Goal: Information Seeking & Learning: Check status

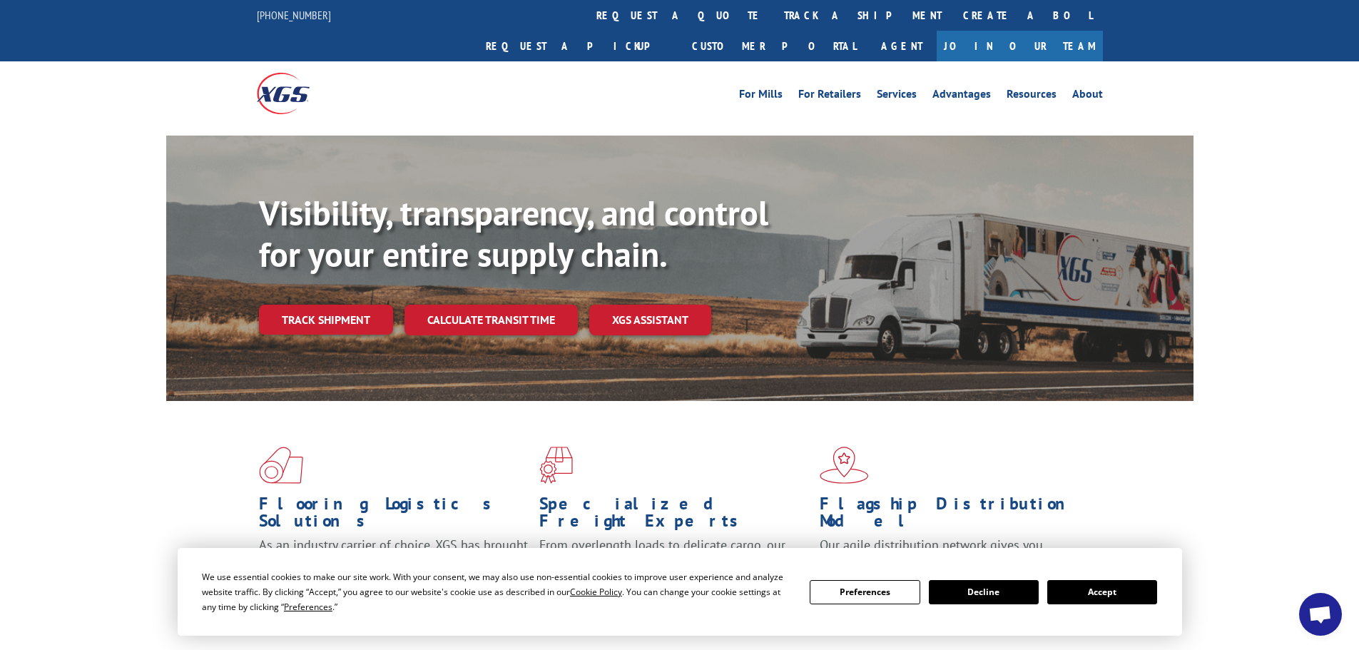
click at [1105, 590] on button "Accept" at bounding box center [1103, 592] width 110 height 24
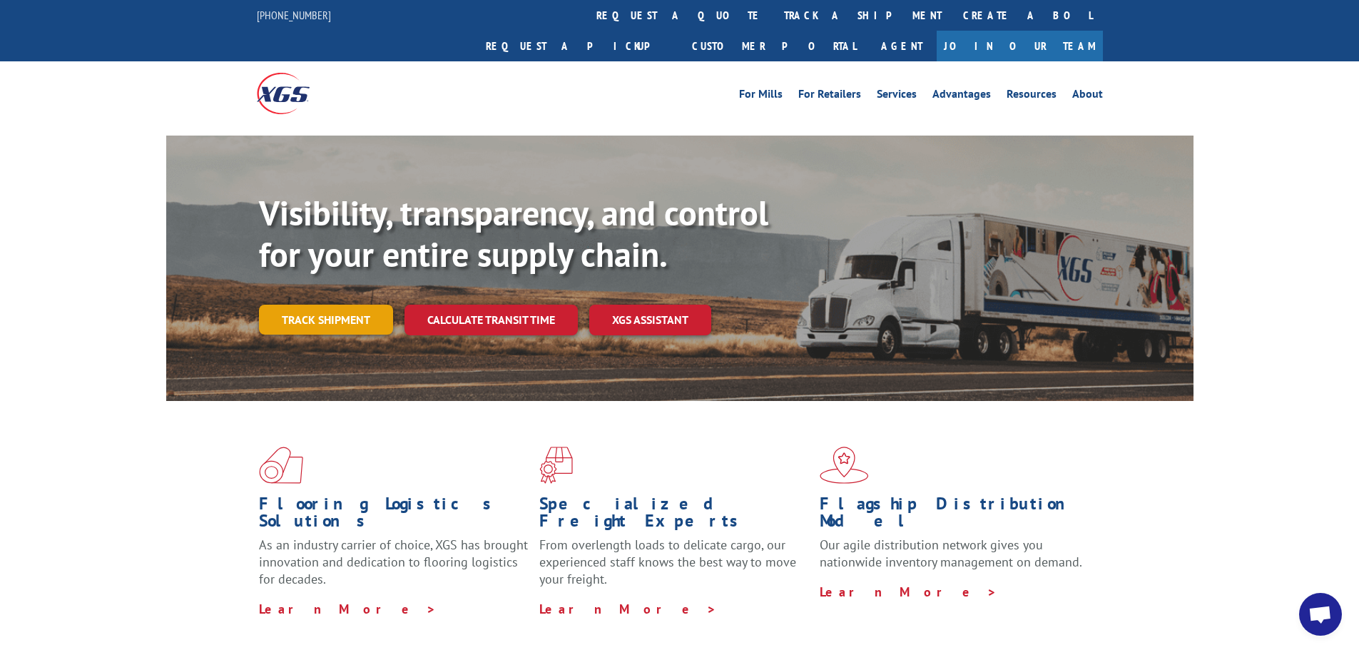
click at [355, 305] on link "Track shipment" at bounding box center [326, 320] width 134 height 30
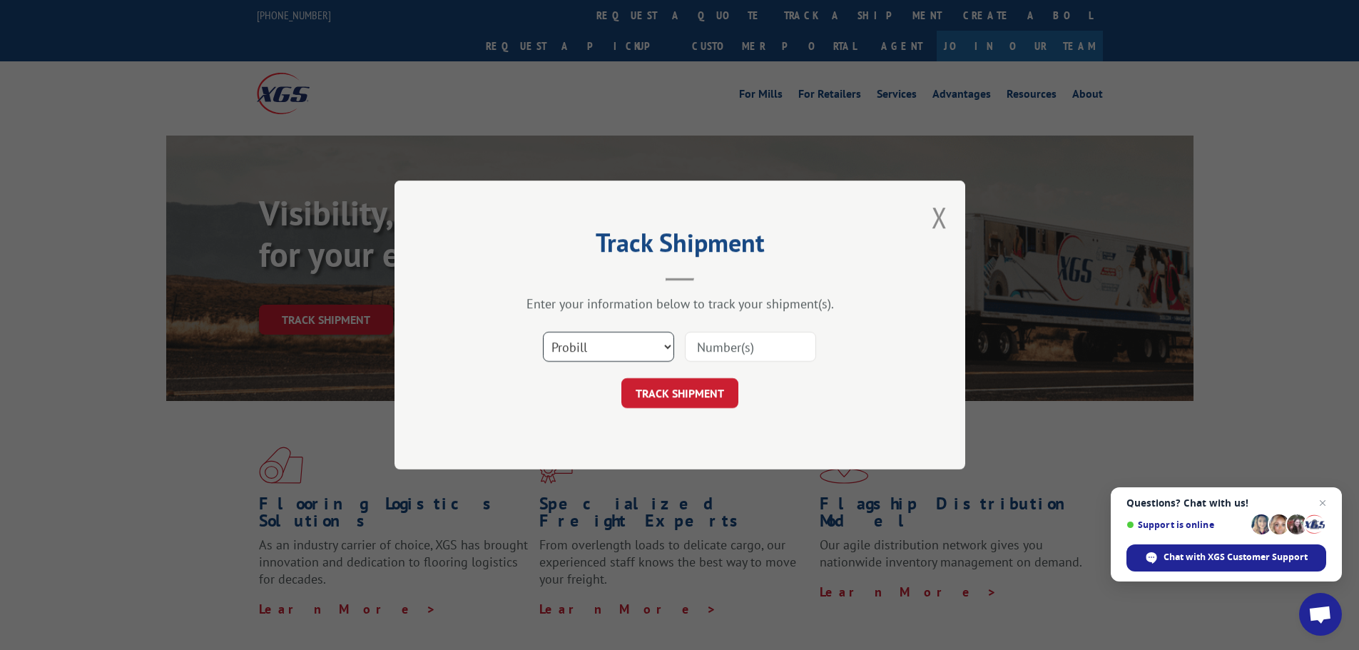
click at [618, 350] on select "Select category... Probill BOL PO" at bounding box center [608, 347] width 131 height 30
drag, startPoint x: 618, startPoint y: 350, endPoint x: 661, endPoint y: 345, distance: 43.2
click at [620, 350] on select "Select category... Probill BOL PO" at bounding box center [608, 347] width 131 height 30
click at [702, 340] on input at bounding box center [750, 347] width 131 height 30
paste input "5547306"
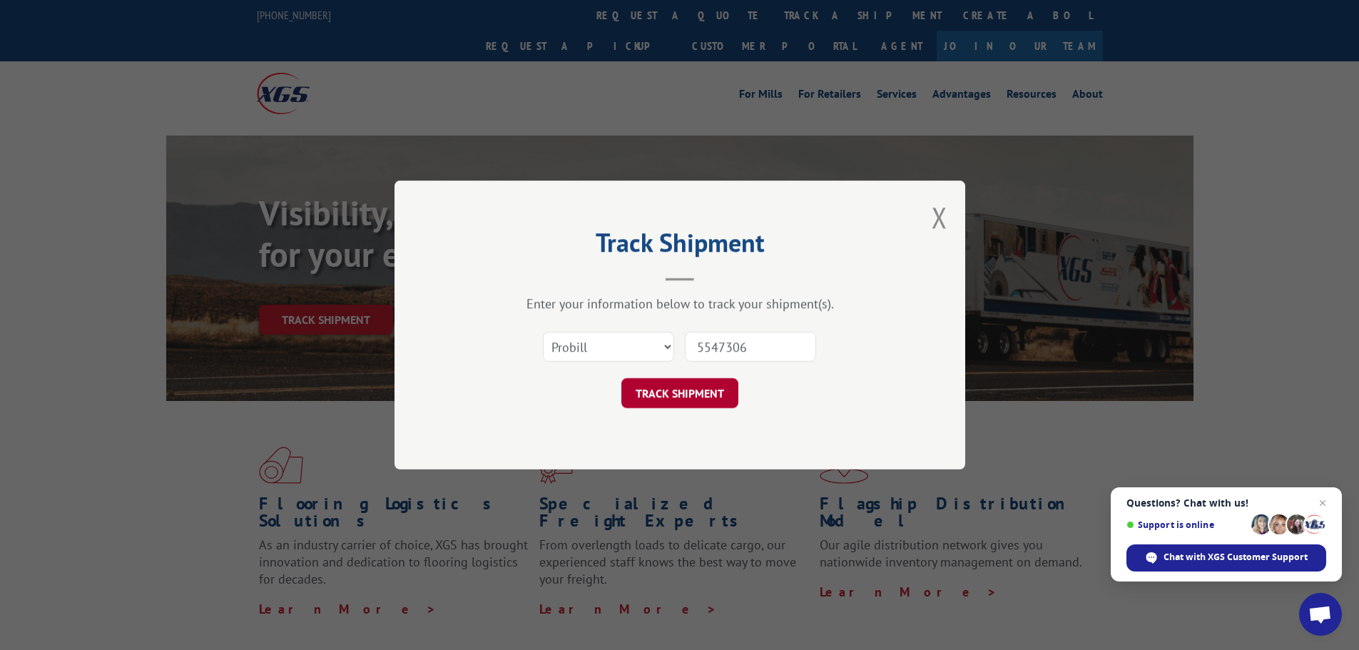
type input "5547306"
click at [674, 397] on button "TRACK SHIPMENT" at bounding box center [680, 393] width 117 height 30
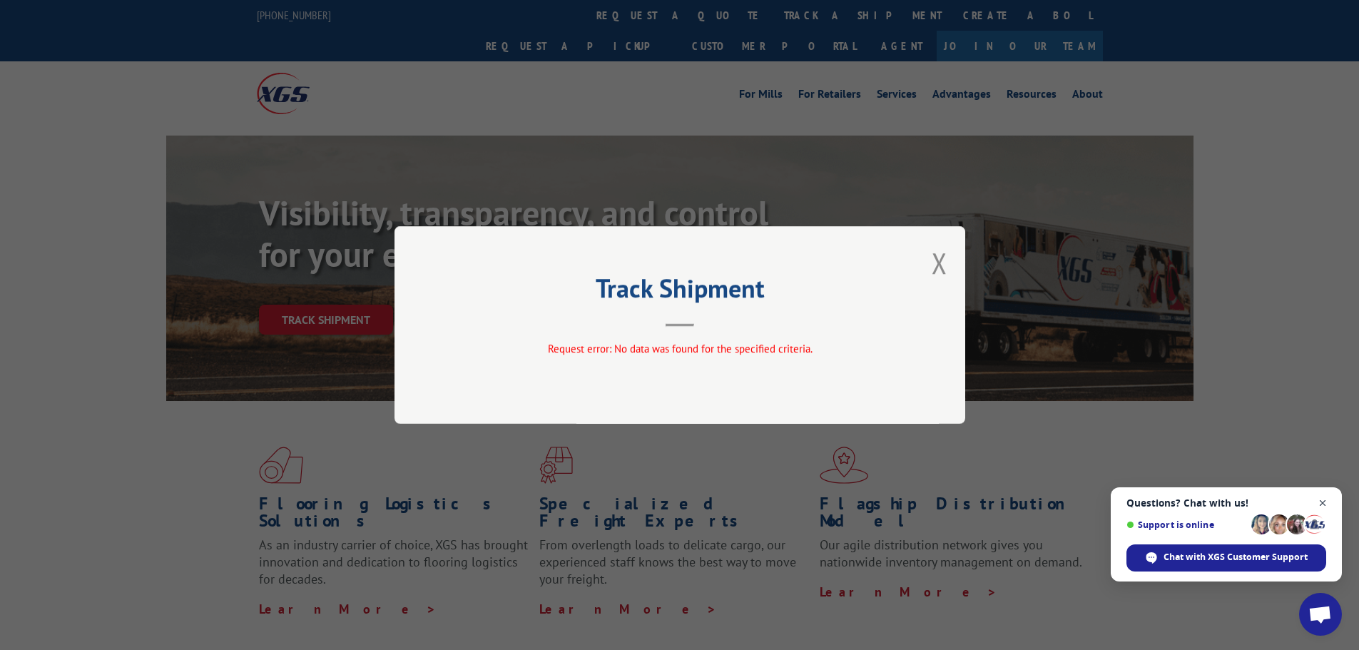
click at [1322, 500] on span "Close chat" at bounding box center [1324, 504] width 18 height 18
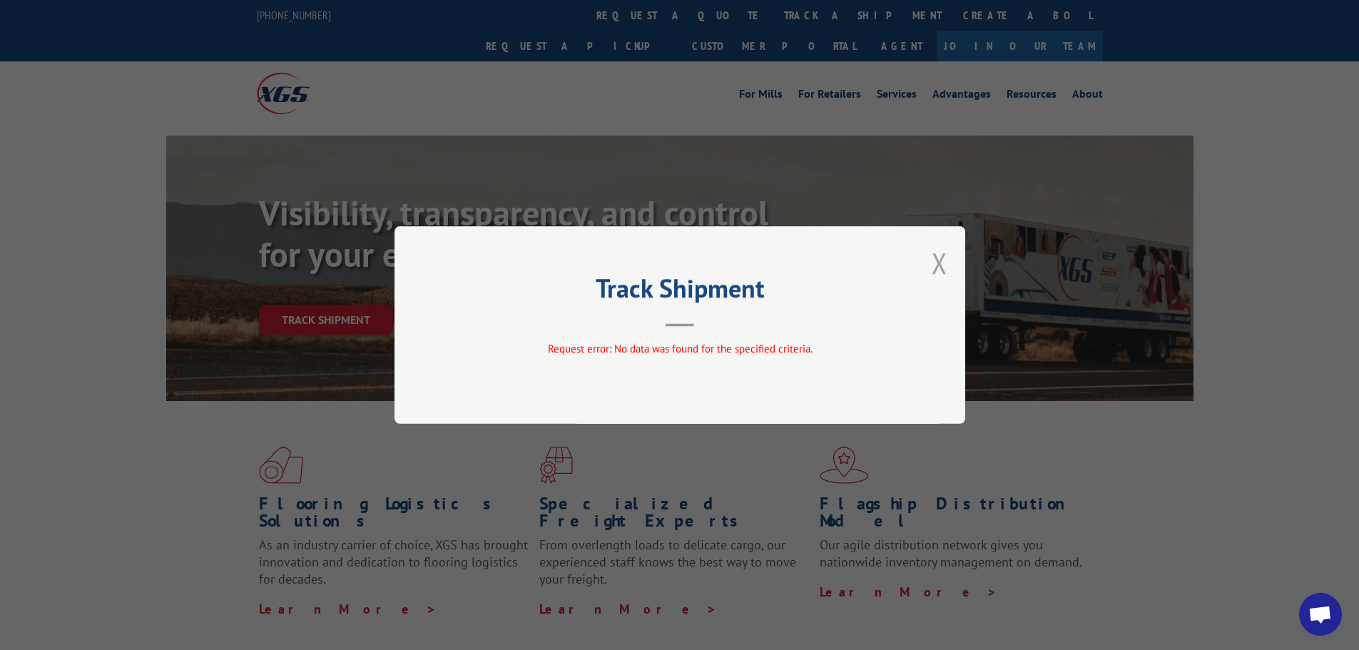
click at [941, 265] on button "Close modal" at bounding box center [940, 263] width 16 height 38
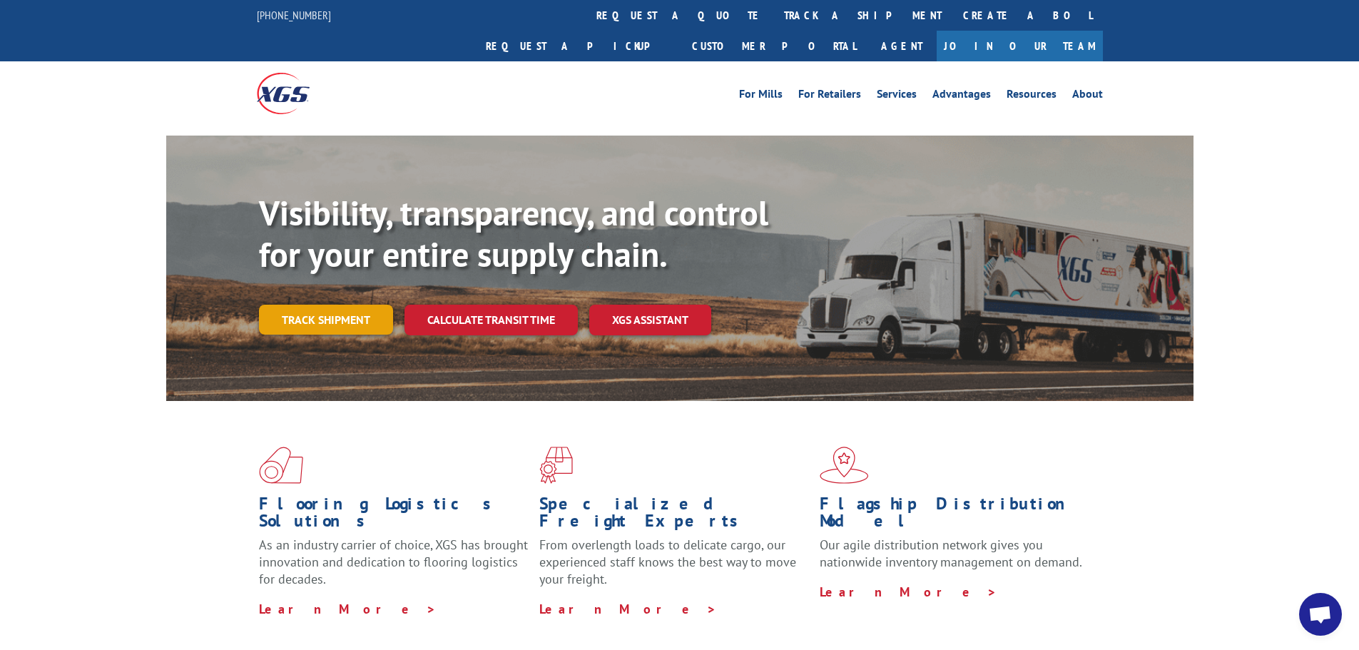
click at [300, 305] on link "Track shipment" at bounding box center [326, 320] width 134 height 30
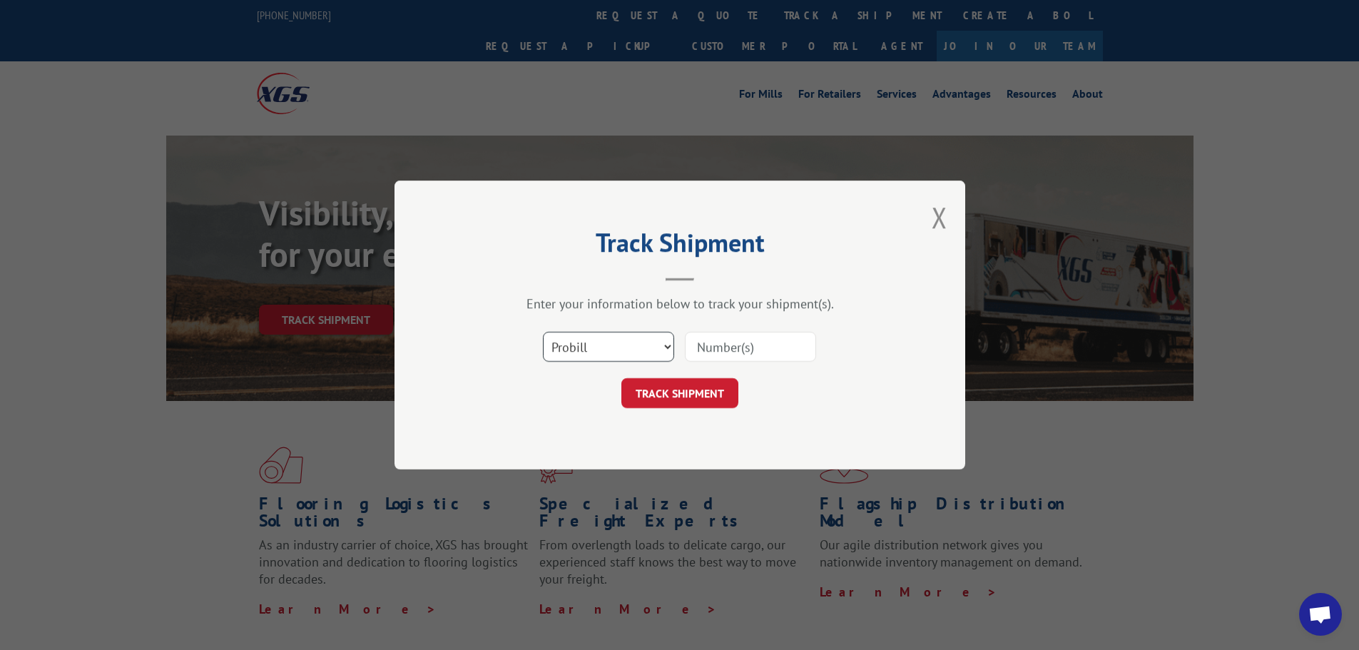
click at [658, 346] on select "Select category... Probill BOL PO" at bounding box center [608, 347] width 131 height 30
select select "bol"
click at [543, 332] on select "Select category... Probill BOL PO" at bounding box center [608, 347] width 131 height 30
click at [742, 345] on input at bounding box center [750, 347] width 131 height 30
paste input "939077"
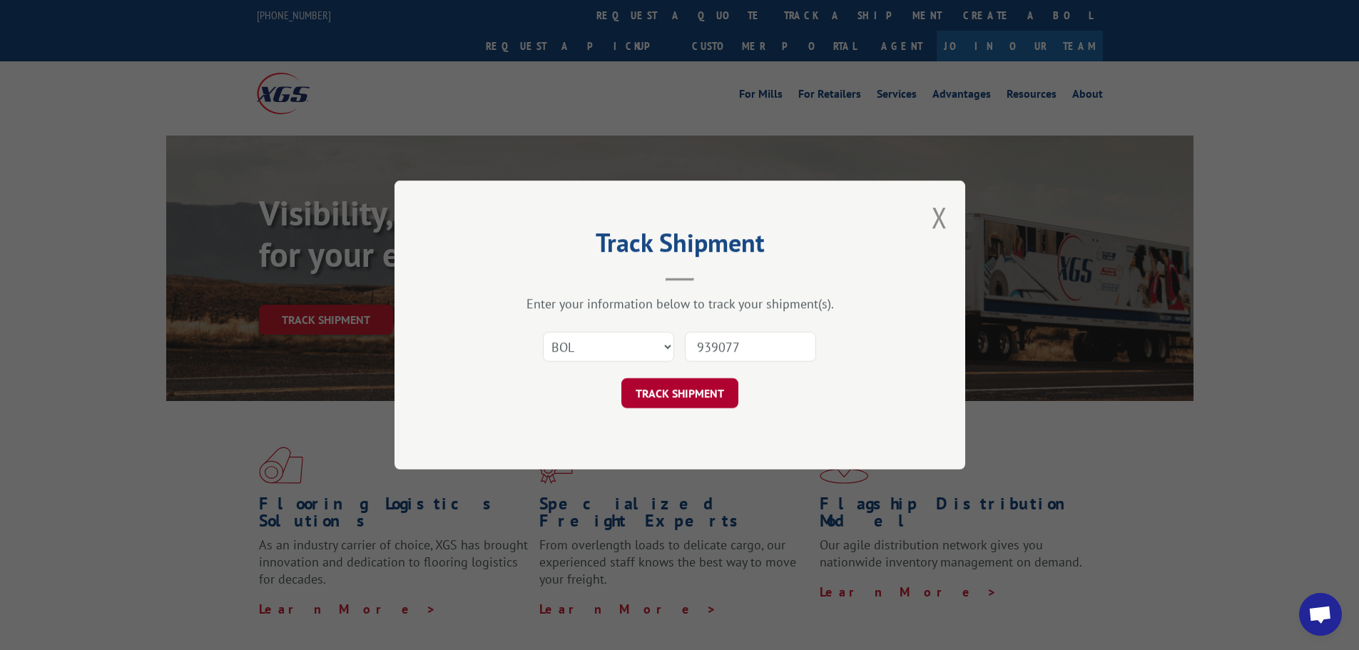
type input "939077"
click at [687, 395] on button "TRACK SHIPMENT" at bounding box center [680, 393] width 117 height 30
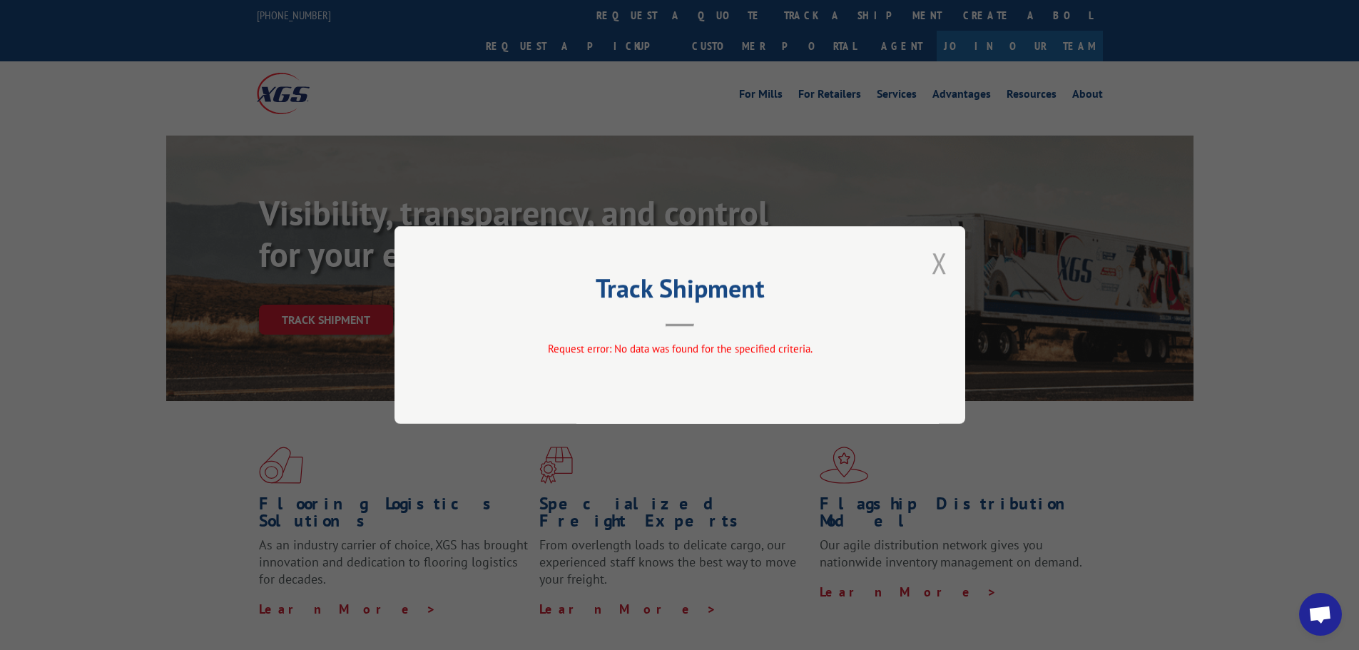
click at [940, 253] on button "Close modal" at bounding box center [940, 263] width 16 height 38
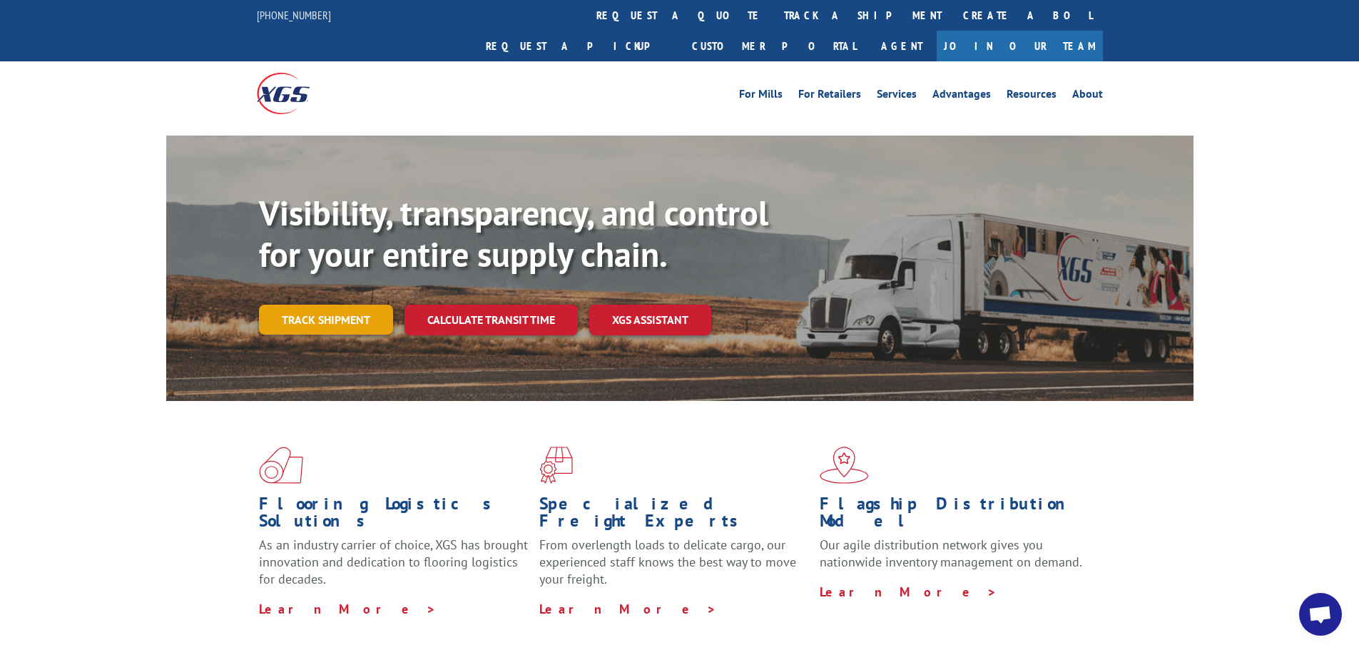
click at [334, 305] on link "Track shipment" at bounding box center [326, 320] width 134 height 30
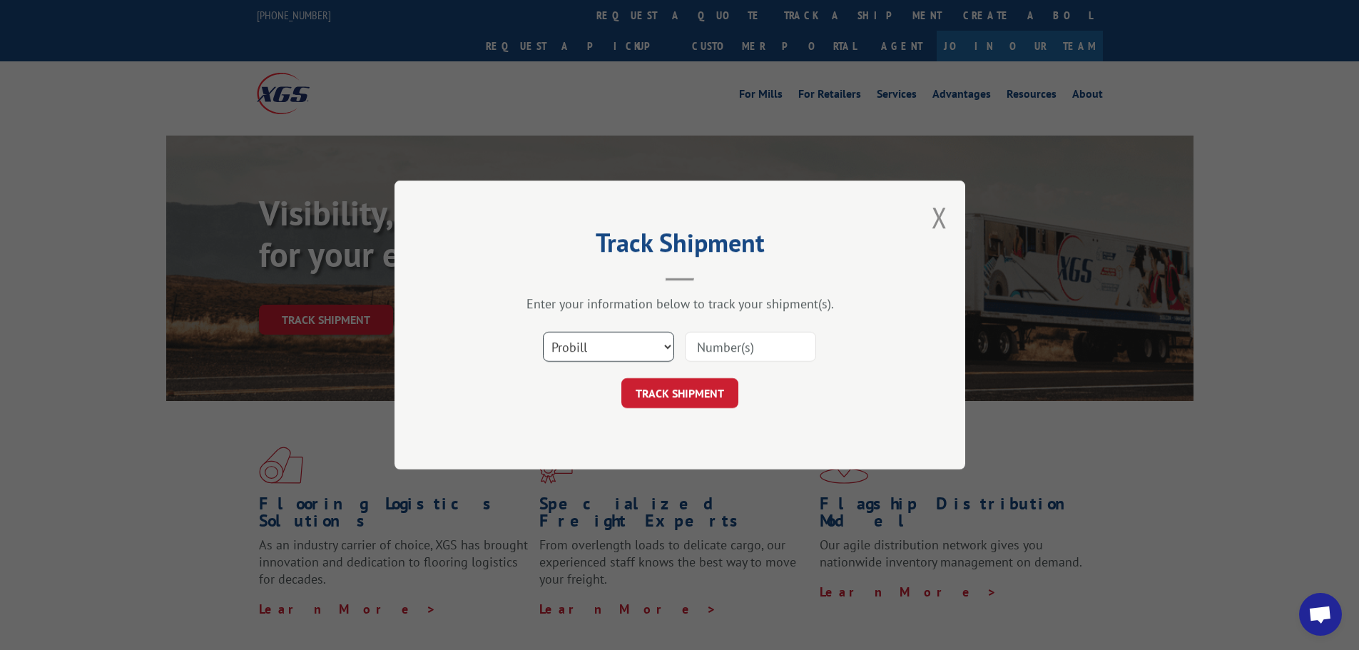
click at [610, 344] on select "Select category... Probill BOL PO" at bounding box center [608, 347] width 131 height 30
select select "bol"
click at [543, 332] on select "Select category... Probill BOL PO" at bounding box center [608, 347] width 131 height 30
click at [723, 344] on input at bounding box center [750, 347] width 131 height 30
paste input "939077"
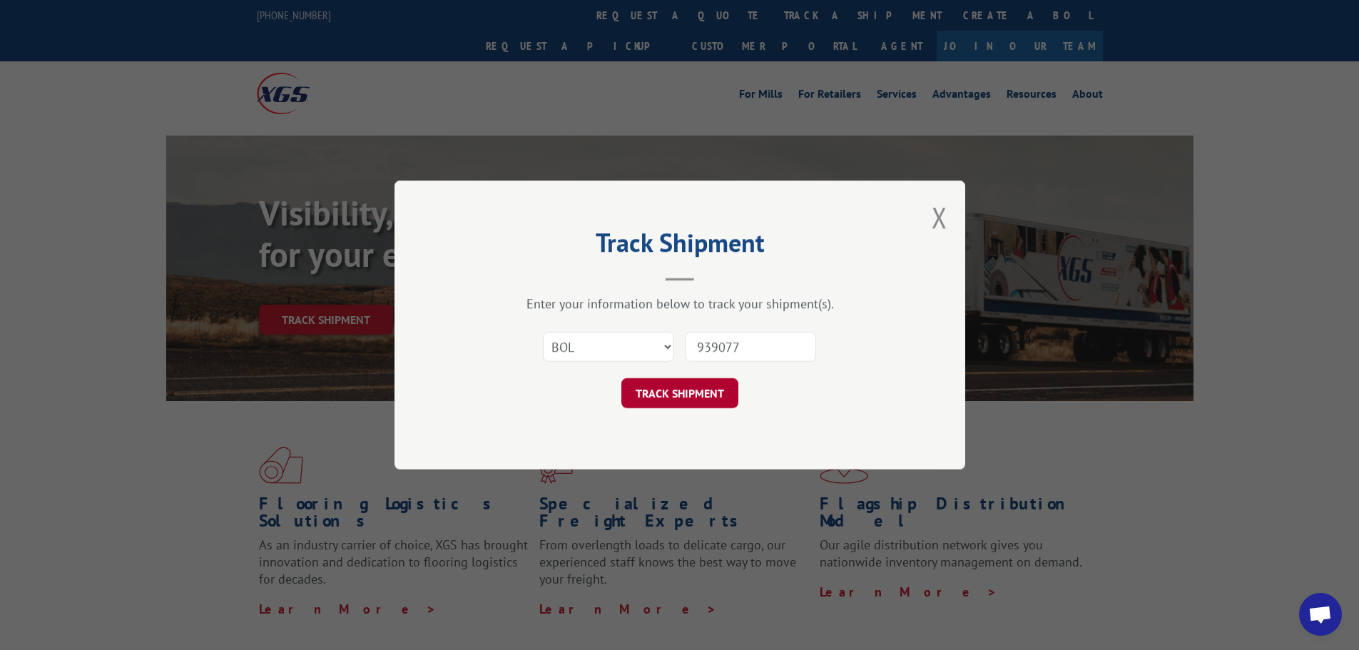
type input "939077"
click at [688, 395] on button "TRACK SHIPMENT" at bounding box center [680, 393] width 117 height 30
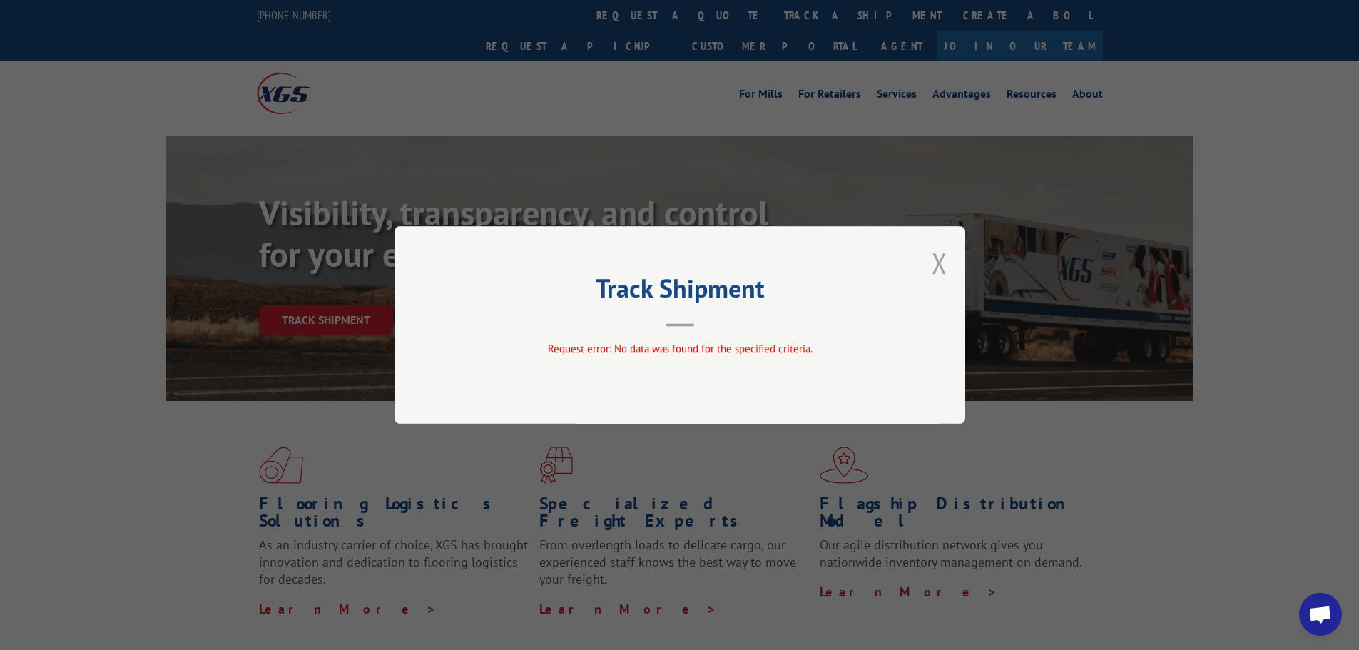
click at [941, 263] on button "Close modal" at bounding box center [940, 263] width 16 height 38
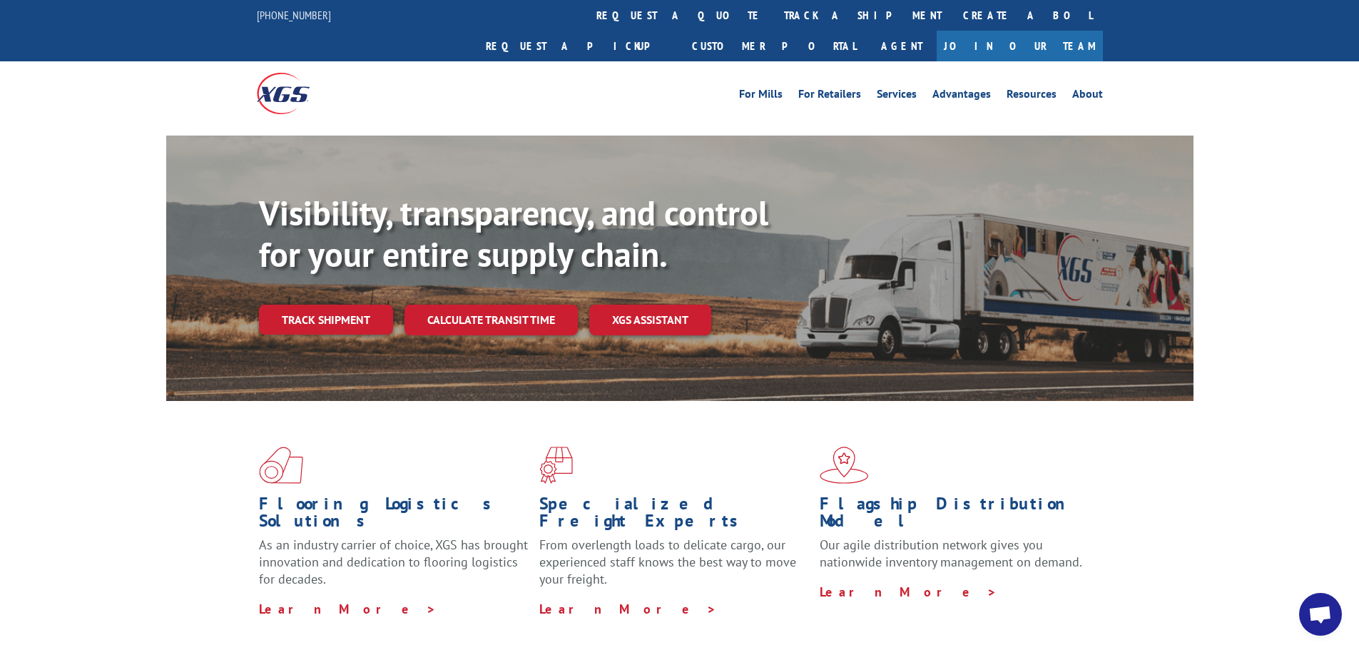
click at [332, 305] on link "Track shipment" at bounding box center [326, 320] width 134 height 30
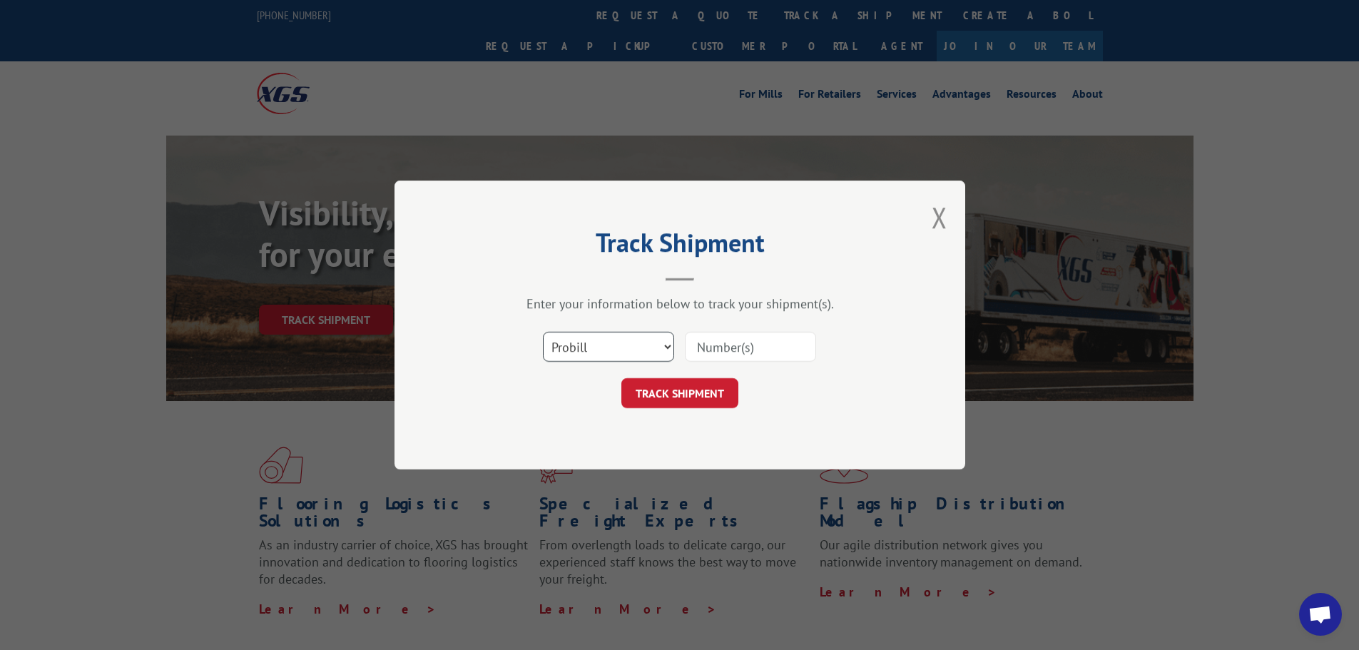
click at [569, 350] on select "Select category... Probill BOL PO" at bounding box center [608, 347] width 131 height 30
select select "po"
click at [543, 332] on select "Select category... Probill BOL PO" at bounding box center [608, 347] width 131 height 30
click at [712, 356] on input at bounding box center [750, 347] width 131 height 30
paste input "47511490"
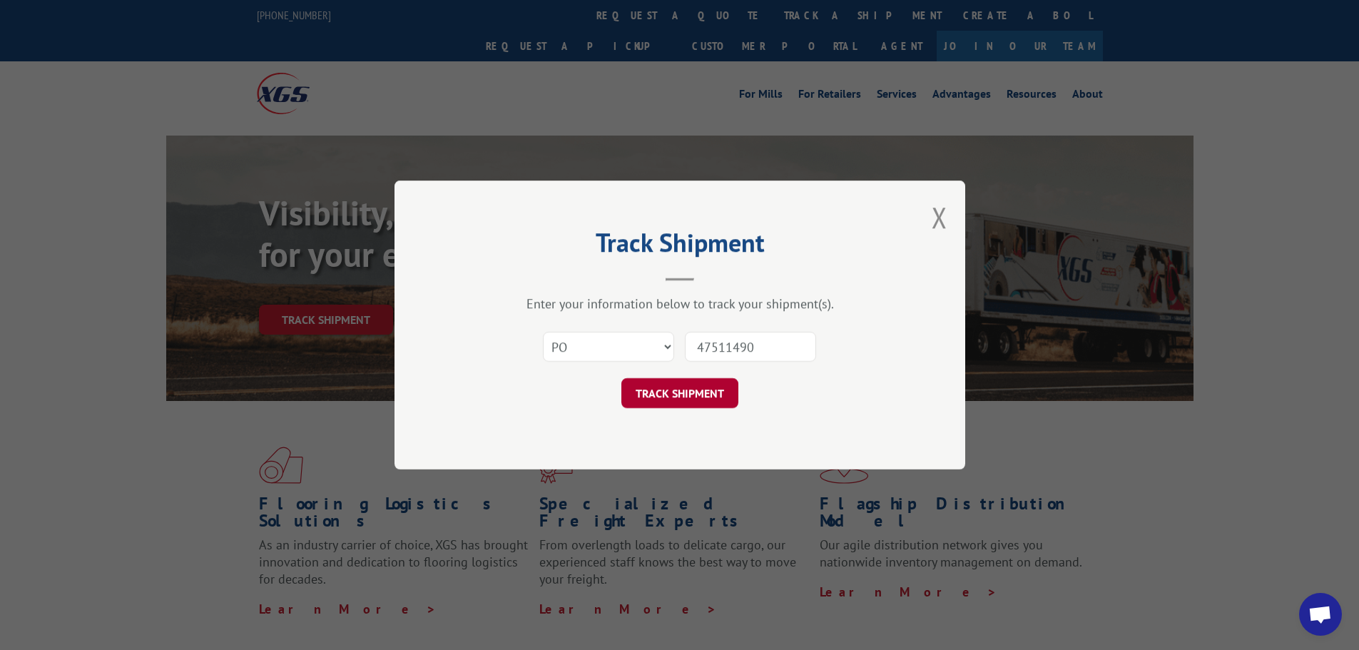
type input "47511490"
click at [677, 397] on button "TRACK SHIPMENT" at bounding box center [680, 393] width 117 height 30
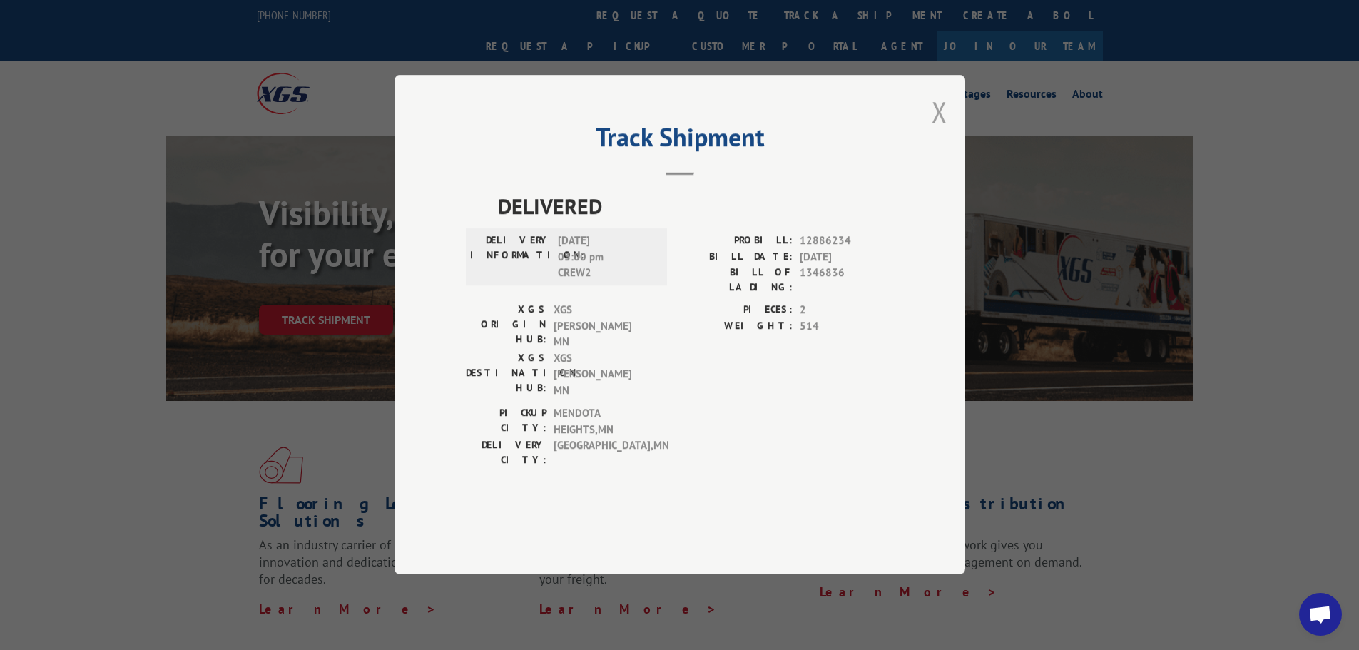
click at [943, 131] on button "Close modal" at bounding box center [940, 112] width 16 height 38
